Goal: Transaction & Acquisition: Purchase product/service

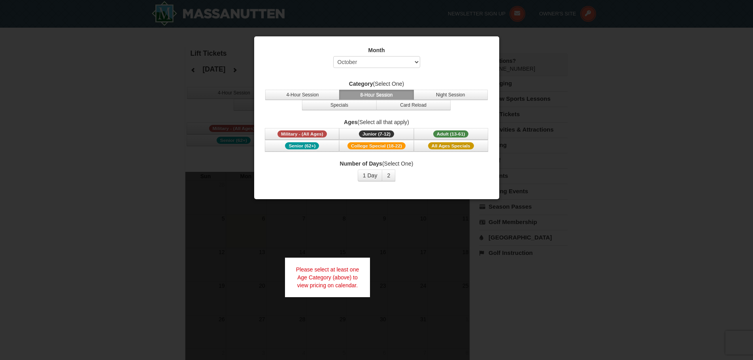
select select "10"
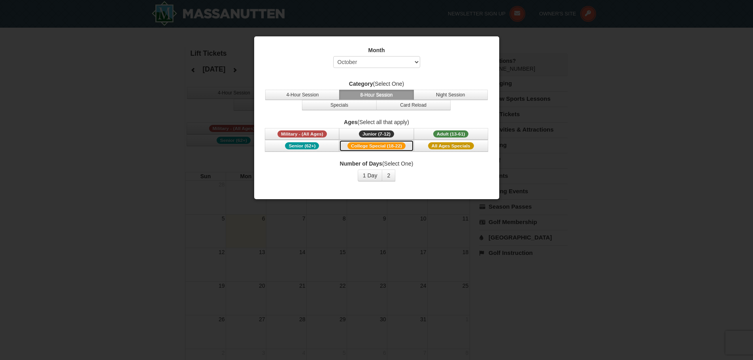
click at [358, 147] on span "College Special (18-22)" at bounding box center [376, 145] width 58 height 7
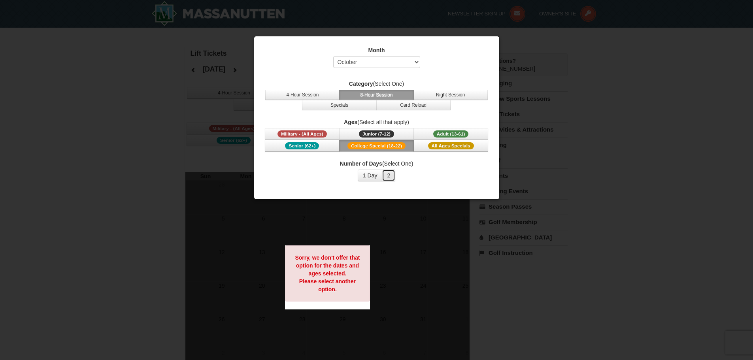
click at [388, 176] on button "2" at bounding box center [388, 176] width 13 height 12
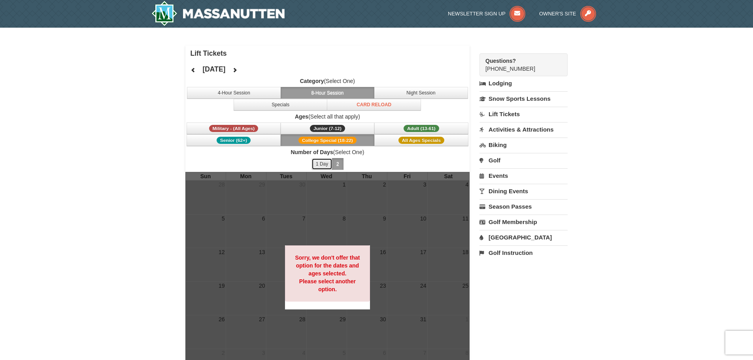
click at [319, 165] on button "1 Day" at bounding box center [321, 164] width 21 height 12
click at [404, 125] on button "Adult (13-61) (13 - 61)" at bounding box center [421, 128] width 94 height 12
click at [237, 69] on icon at bounding box center [235, 70] width 6 height 6
click at [237, 71] on icon at bounding box center [235, 70] width 6 height 6
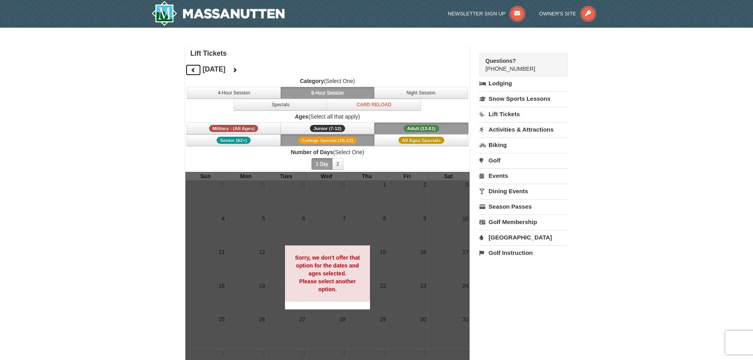
click at [195, 72] on icon at bounding box center [193, 70] width 6 height 6
click at [411, 127] on span "Adult (13-61)" at bounding box center [421, 128] width 36 height 7
click at [335, 163] on button "2" at bounding box center [337, 164] width 11 height 12
click at [501, 111] on link "Lift Tickets" at bounding box center [523, 114] width 88 height 15
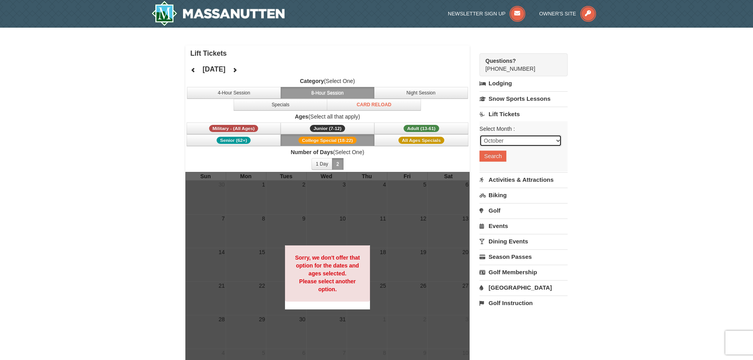
click at [505, 141] on select "October November December January February March April May June July August Sep…" at bounding box center [520, 141] width 82 height 12
select select "12"
click at [479, 135] on select "October November December January February March April May June July August Sep…" at bounding box center [520, 141] width 82 height 12
click at [491, 158] on button "Search" at bounding box center [492, 156] width 27 height 11
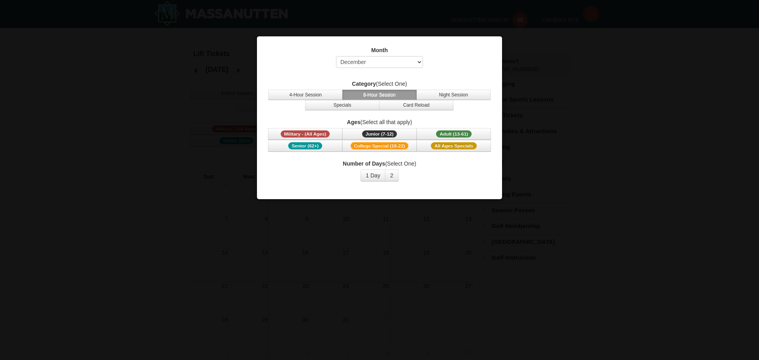
select select "12"
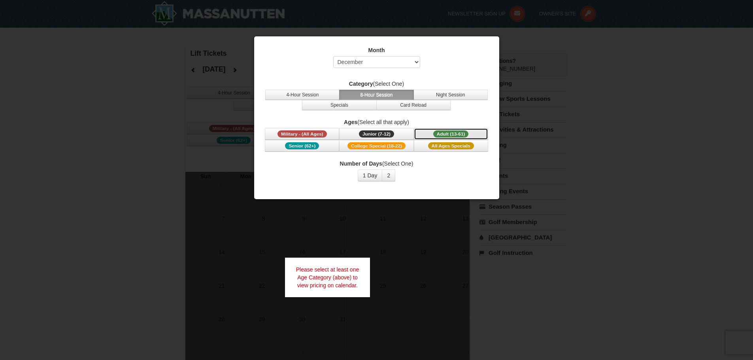
click at [445, 132] on span "Adult (13-61)" at bounding box center [451, 133] width 36 height 7
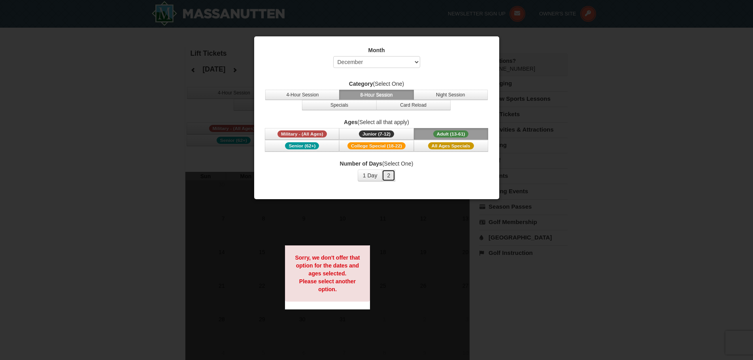
click at [392, 174] on button "2" at bounding box center [388, 176] width 13 height 12
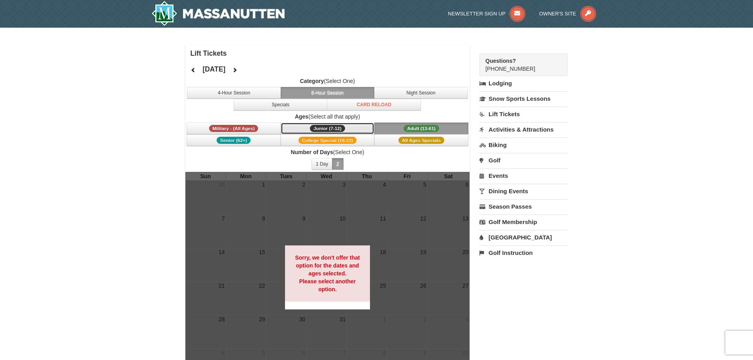
click at [324, 128] on span "Junior (7-12)" at bounding box center [327, 128] width 35 height 7
